Goal: Book appointment/travel/reservation

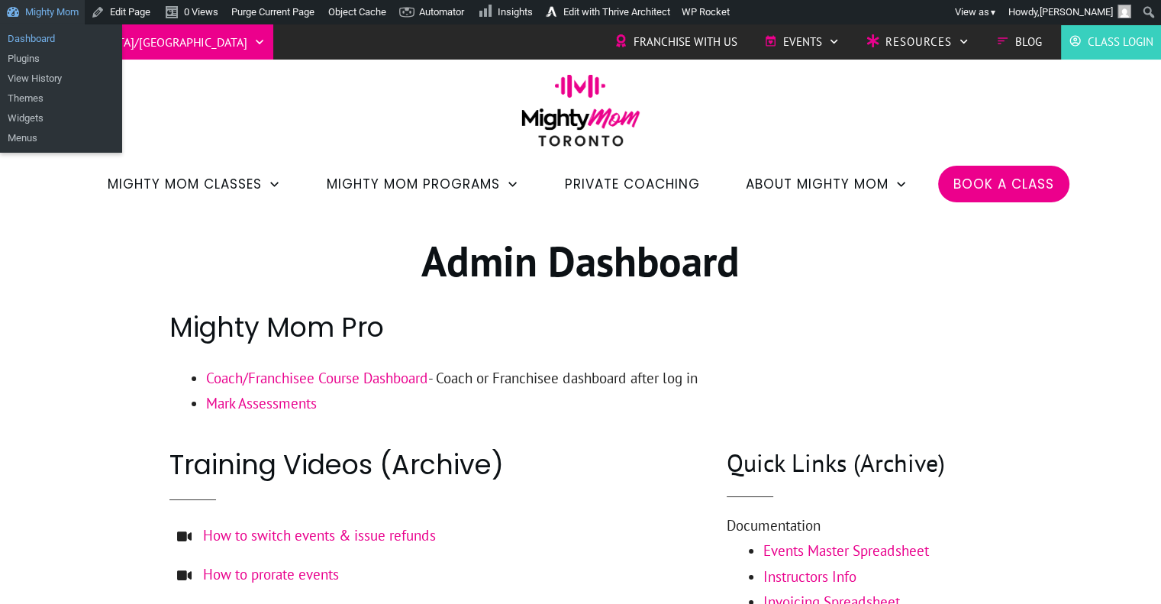
click at [33, 31] on link "Dashboard" at bounding box center [61, 39] width 122 height 20
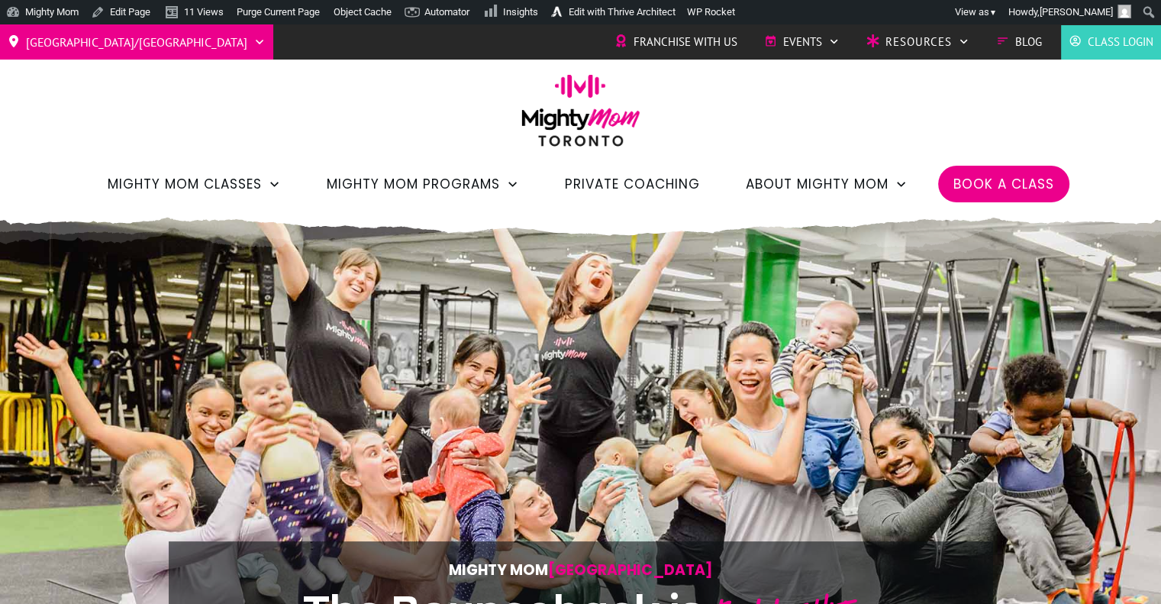
click at [993, 188] on span "Book a Class" at bounding box center [1003, 184] width 101 height 26
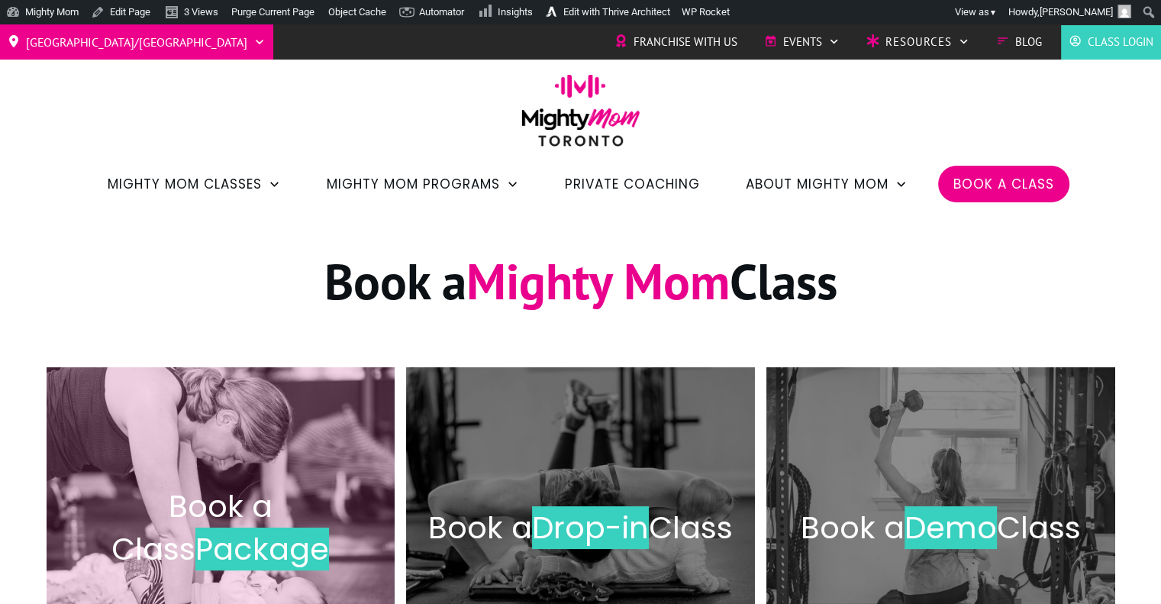
click at [272, 513] on span "Book a Class" at bounding box center [191, 527] width 161 height 85
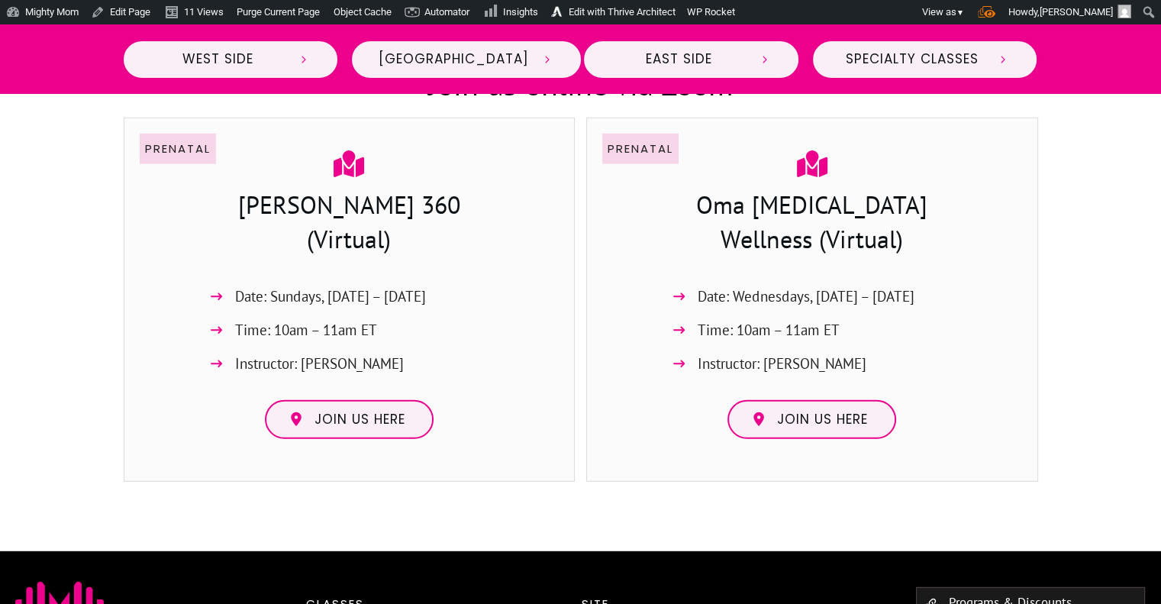
scroll to position [4081, 0]
